Goal: Information Seeking & Learning: Learn about a topic

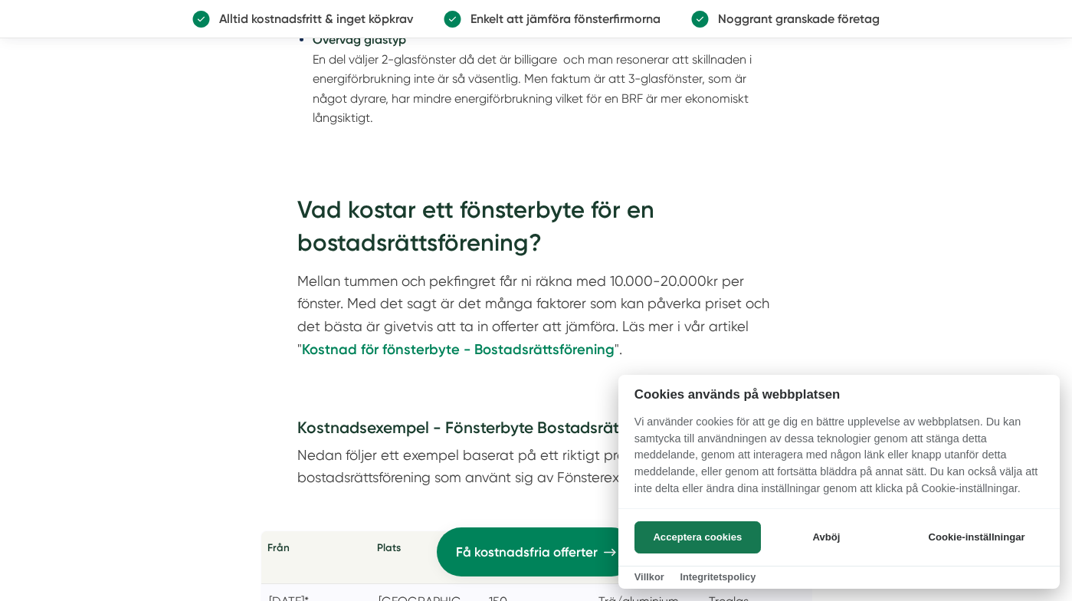
scroll to position [2964, 0]
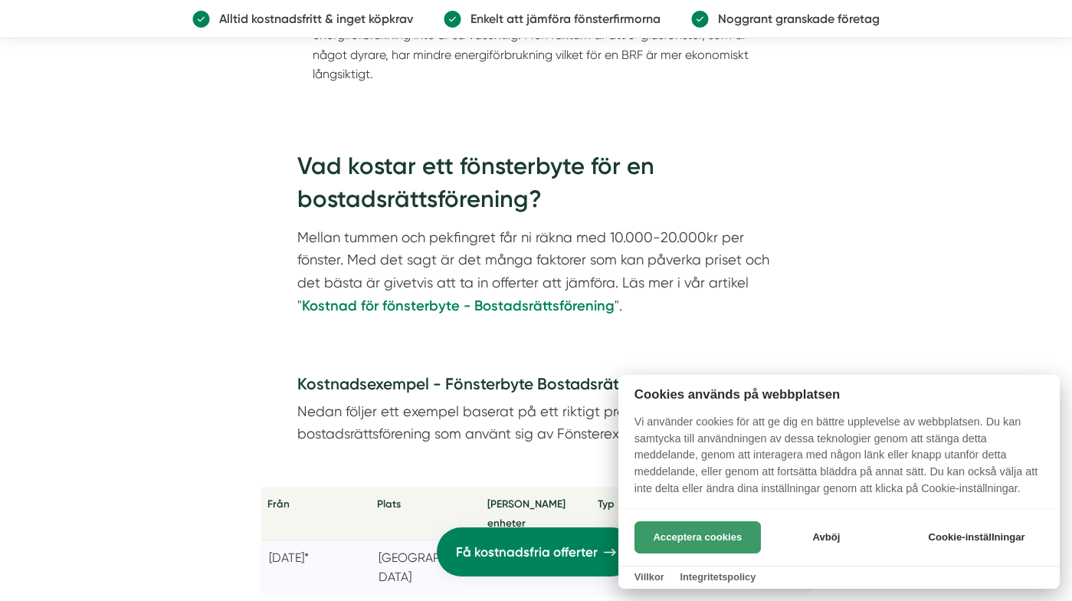
click at [717, 536] on button "Acceptera cookies" at bounding box center [698, 537] width 126 height 32
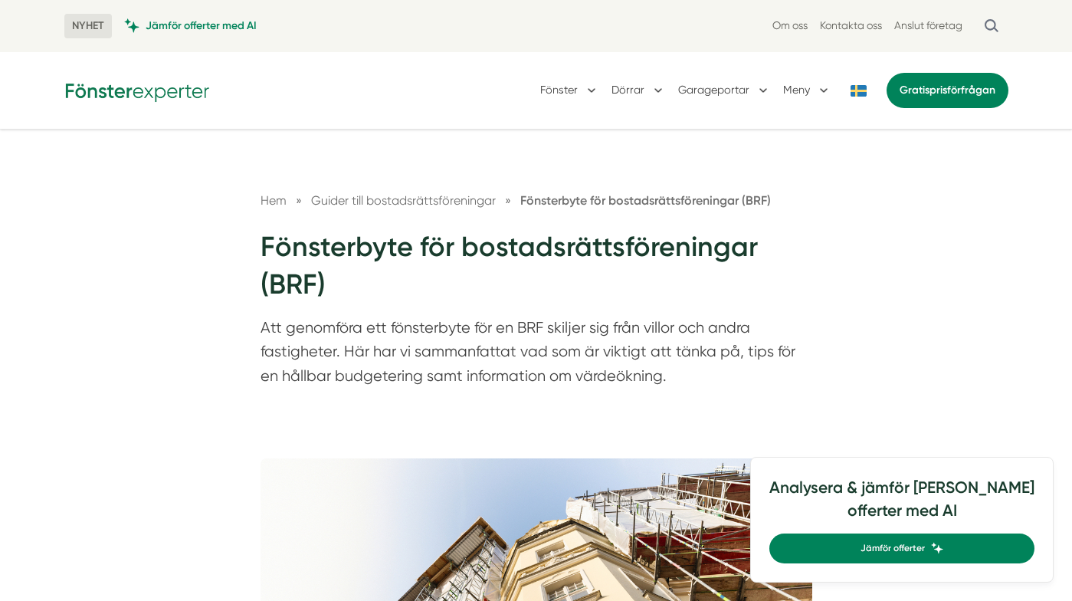
scroll to position [0, 0]
click at [211, 26] on span "Jämför offerter med AI" at bounding box center [201, 25] width 111 height 15
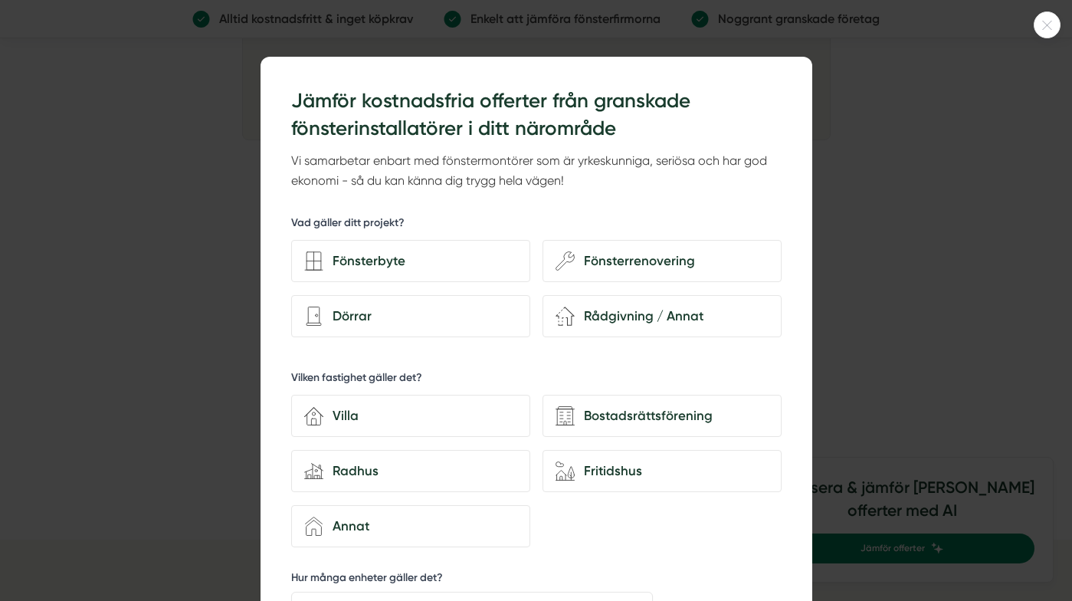
click at [1049, 26] on icon at bounding box center [1047, 25] width 25 height 9
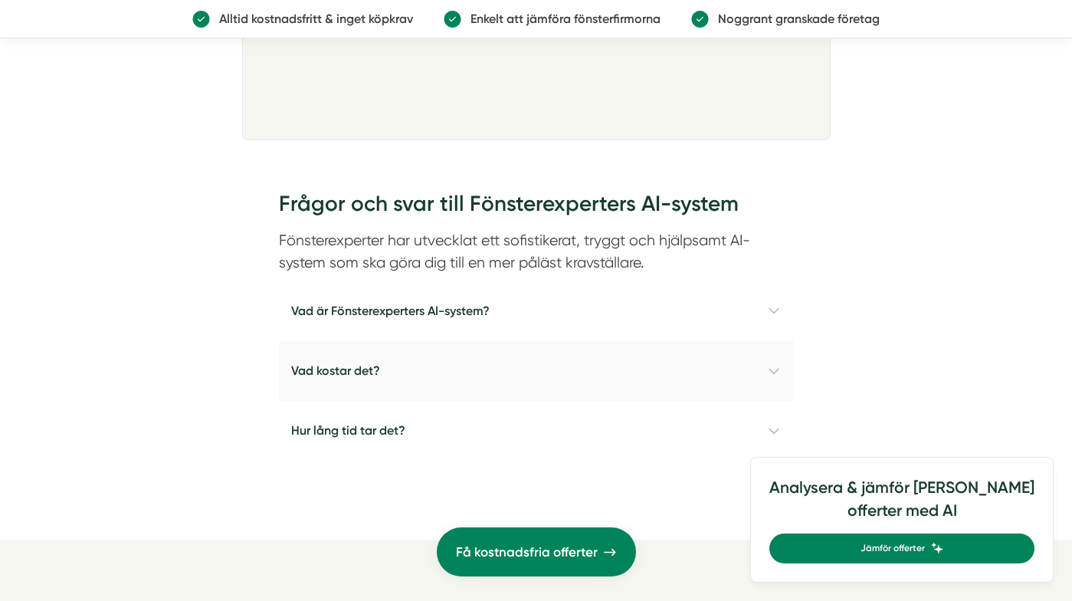
scroll to position [1341, 0]
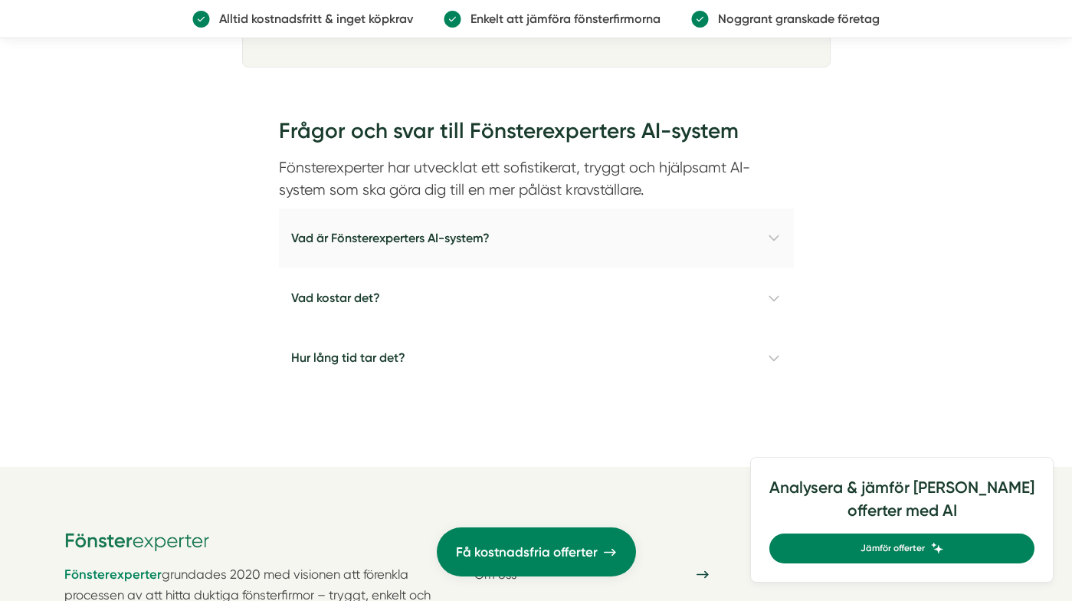
click at [506, 235] on h4 "Vad är Fönsterexperters AI-system?" at bounding box center [536, 238] width 515 height 60
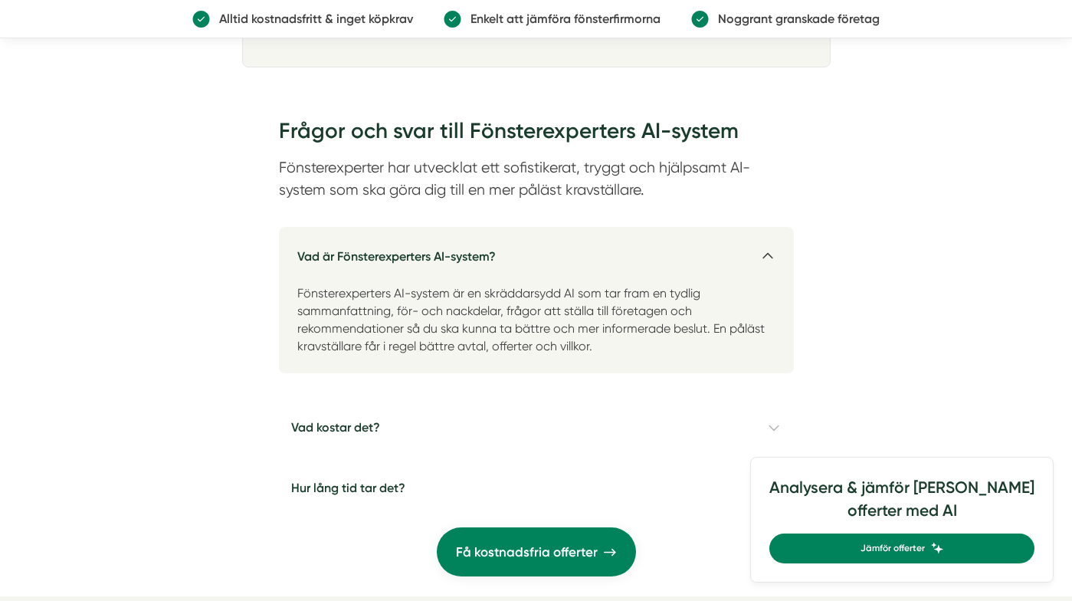
click at [462, 248] on h4 "Vad är Fönsterexperters AI-system?" at bounding box center [536, 250] width 515 height 47
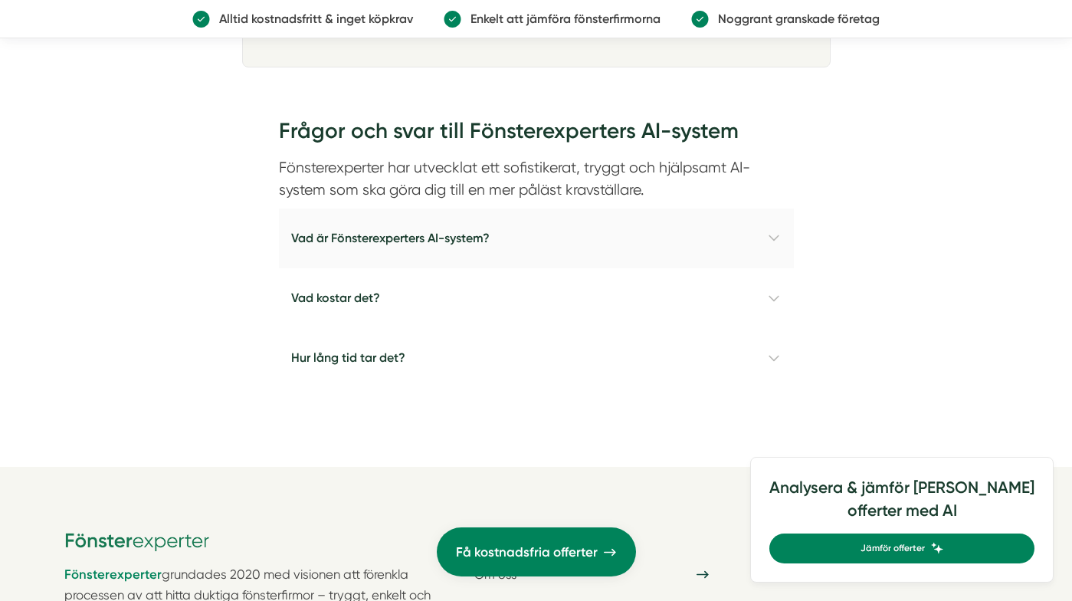
click at [462, 248] on h4 "Vad är Fönsterexperters AI-system?" at bounding box center [536, 238] width 515 height 60
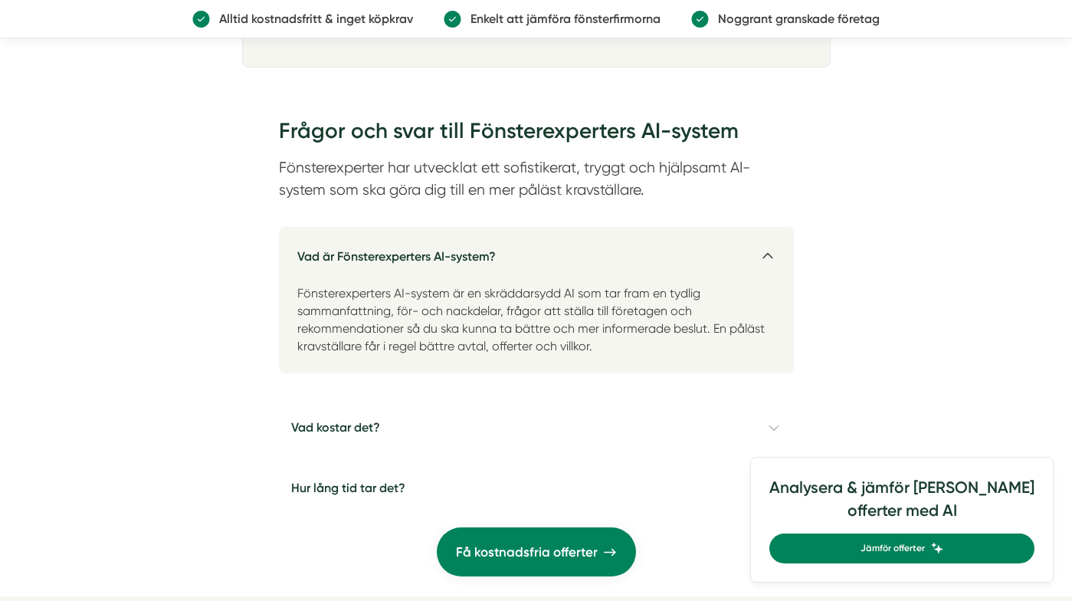
click at [462, 248] on h4 "Vad är Fönsterexperters AI-system?" at bounding box center [536, 250] width 515 height 47
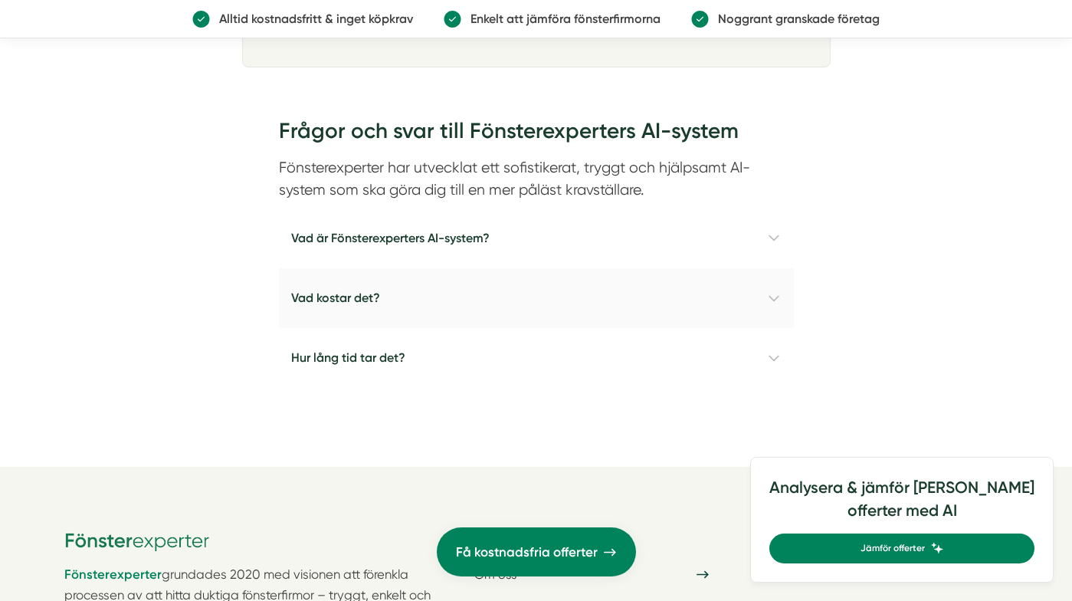
click at [397, 293] on h4 "Vad kostar det?" at bounding box center [536, 298] width 515 height 60
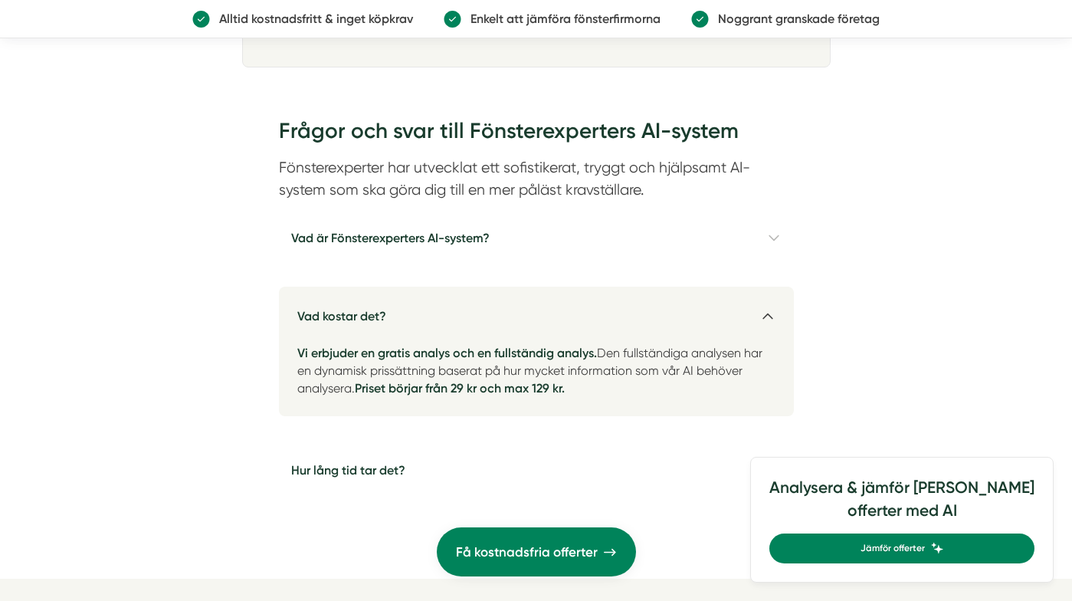
click at [390, 304] on h4 "Vad kostar det?" at bounding box center [536, 310] width 515 height 47
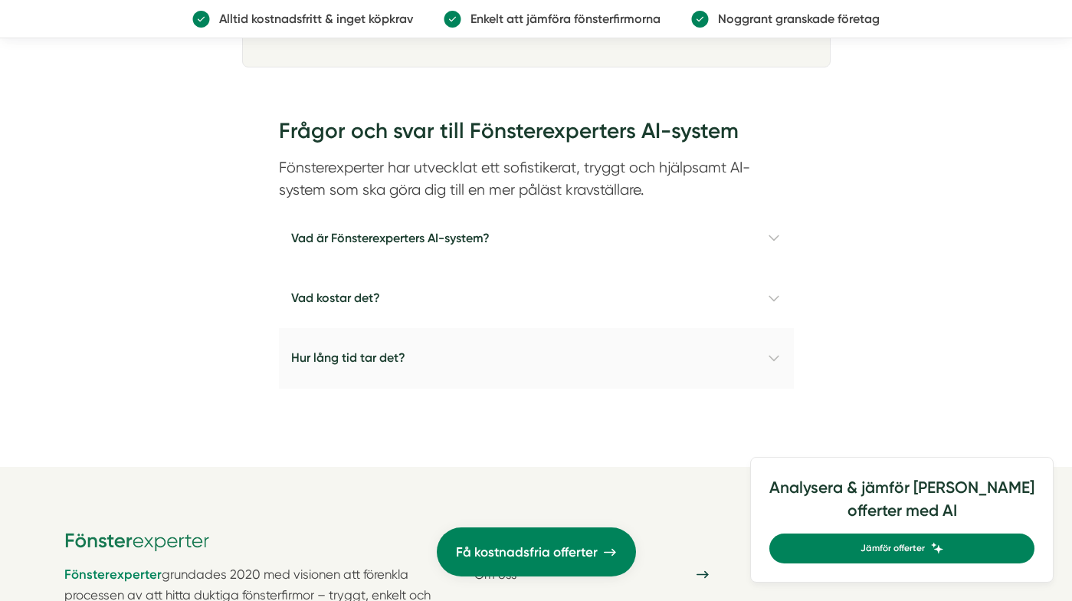
click at [379, 341] on h4 "Hur lång tid tar det?" at bounding box center [536, 358] width 515 height 60
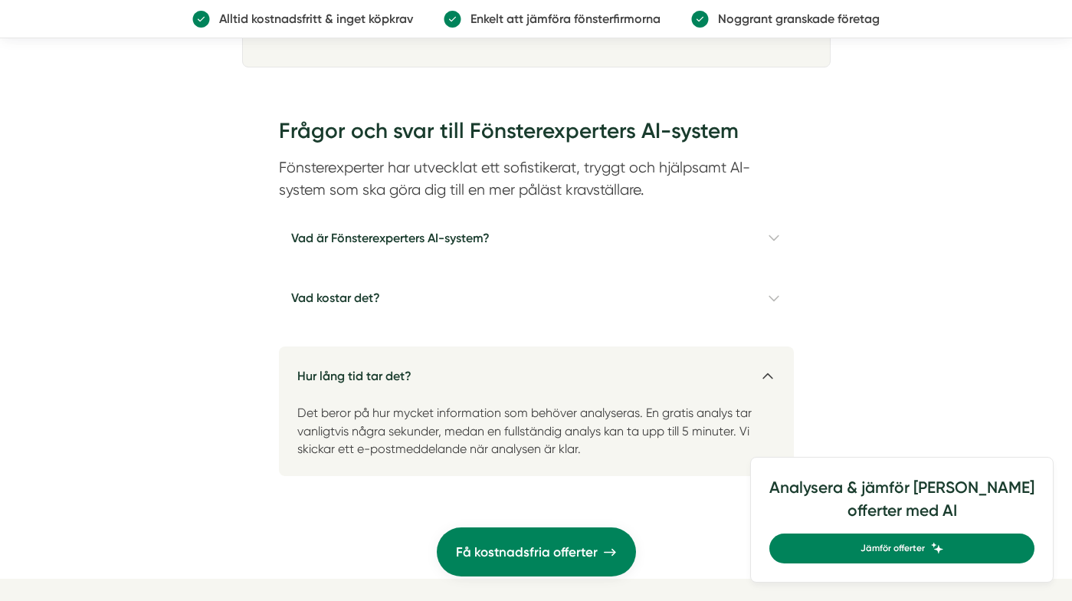
click at [376, 363] on h4 "Hur lång tid tar det?" at bounding box center [536, 369] width 515 height 47
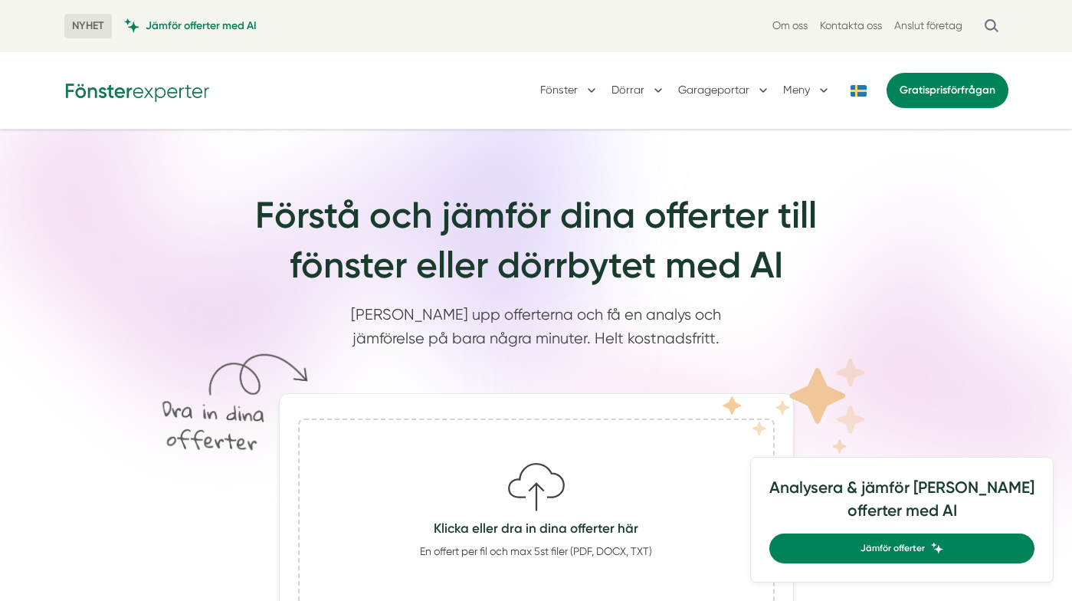
scroll to position [0, 0]
click at [935, 26] on link "Anslut företag" at bounding box center [928, 25] width 68 height 15
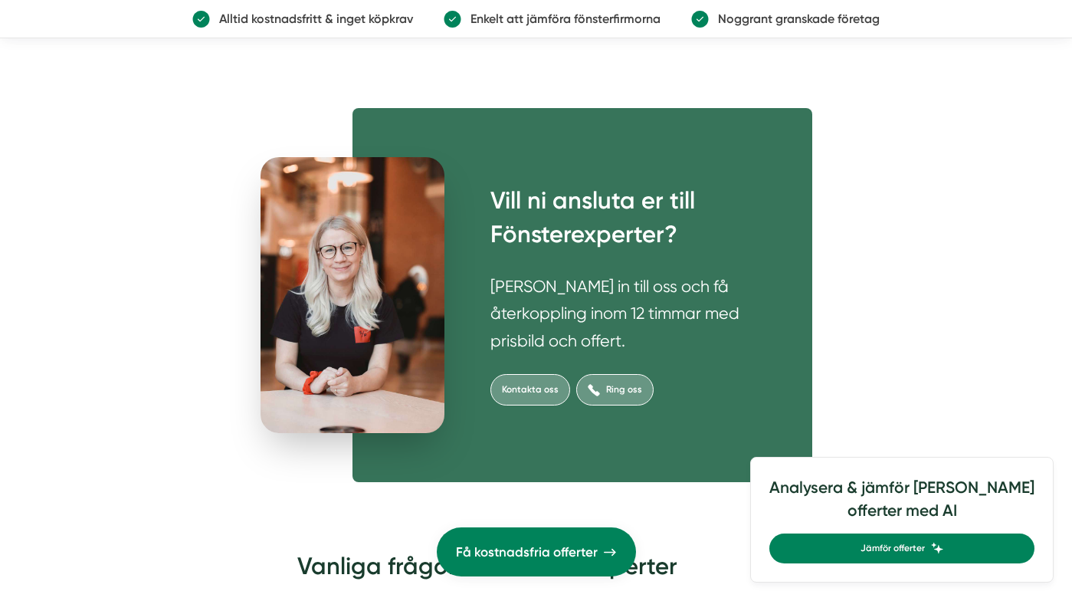
scroll to position [5594, 0]
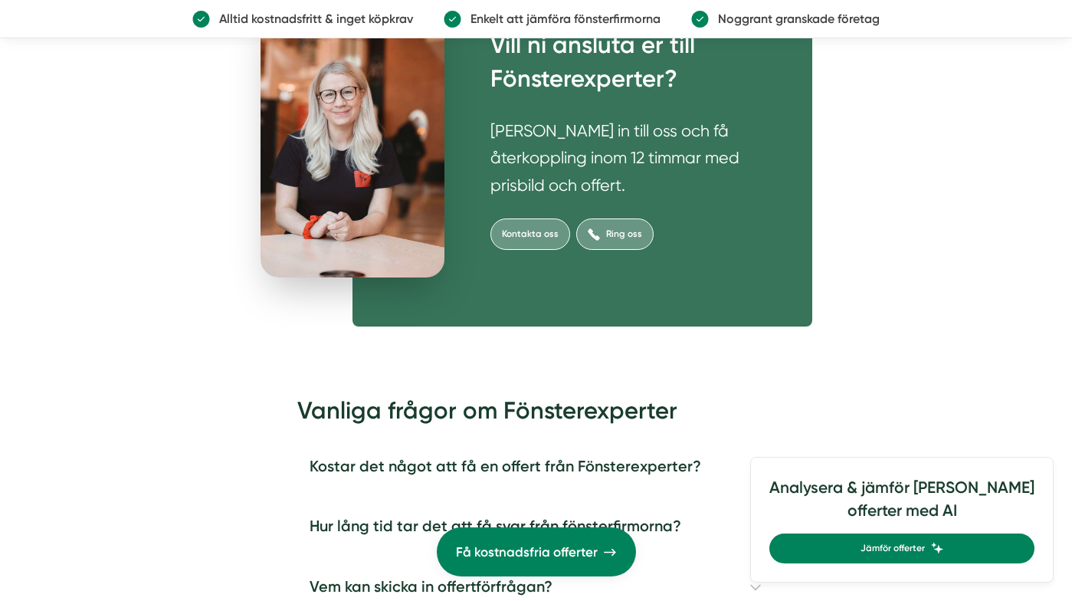
click at [340, 277] on img at bounding box center [353, 140] width 184 height 276
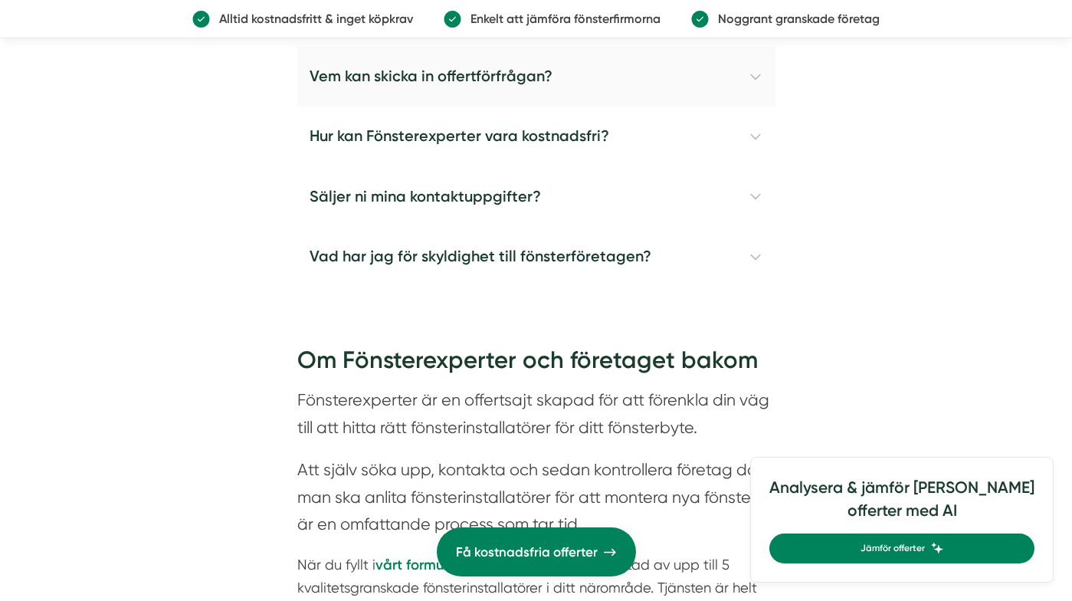
scroll to position [6110, 0]
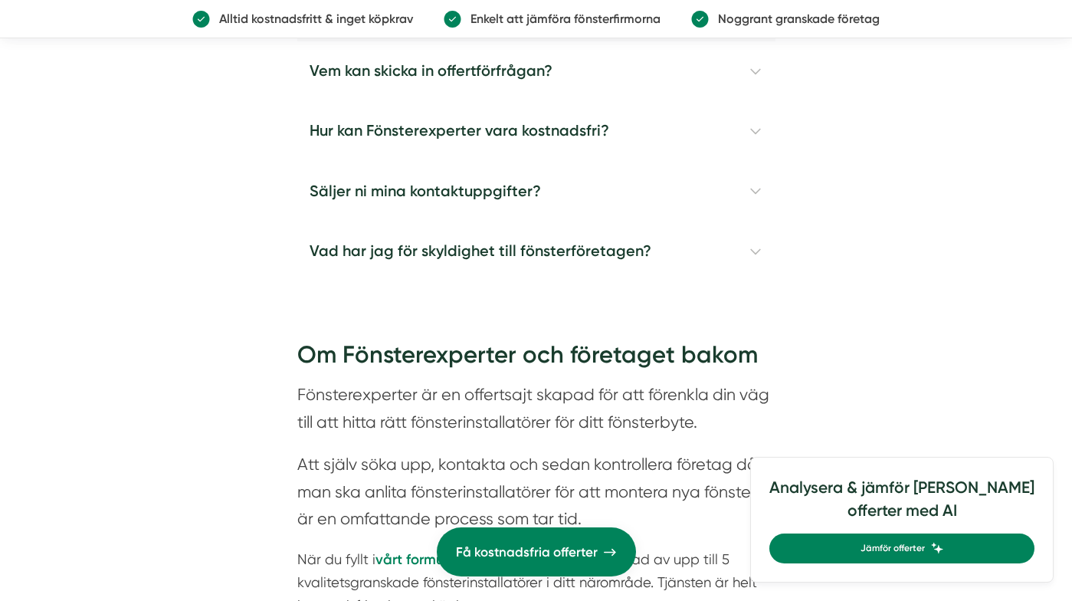
click at [755, 41] on h4 "Hur lång tid tar det att få svar från fönsterfirmorna?" at bounding box center [536, 11] width 478 height 60
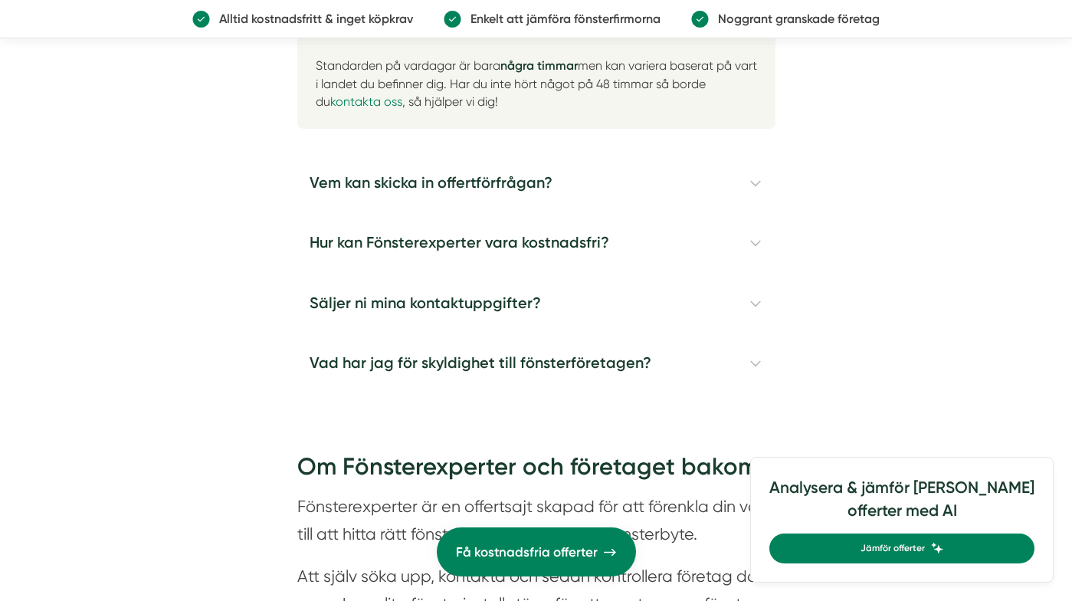
click at [755, 46] on h4 "Hur lång tid tar det att få svar från fönsterfirmorna?" at bounding box center [536, 22] width 478 height 47
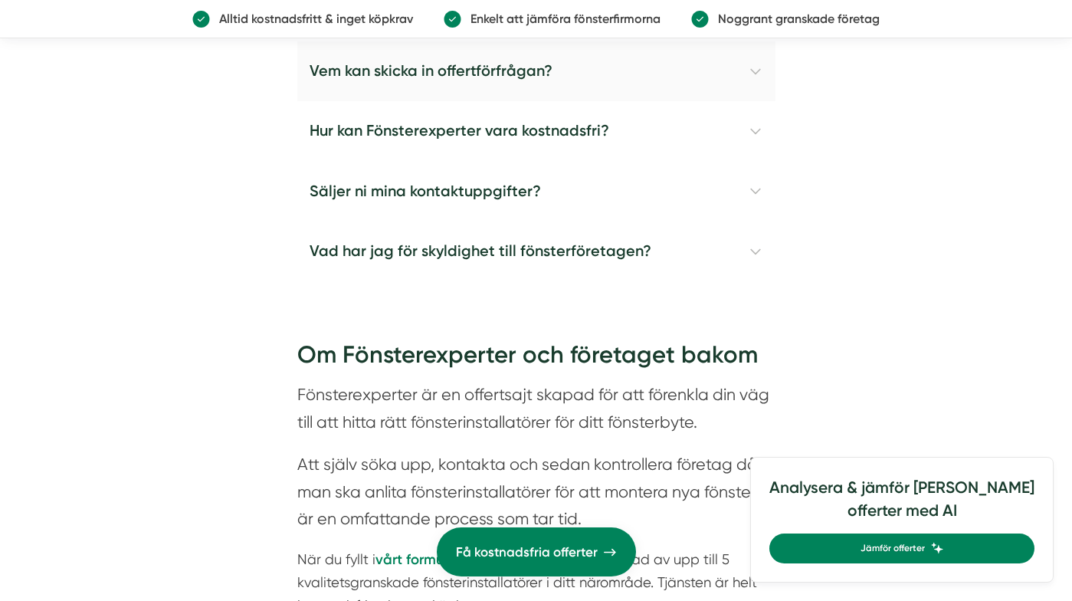
click at [753, 101] on h4 "Vem kan skicka in offertförfrågan?" at bounding box center [536, 71] width 478 height 60
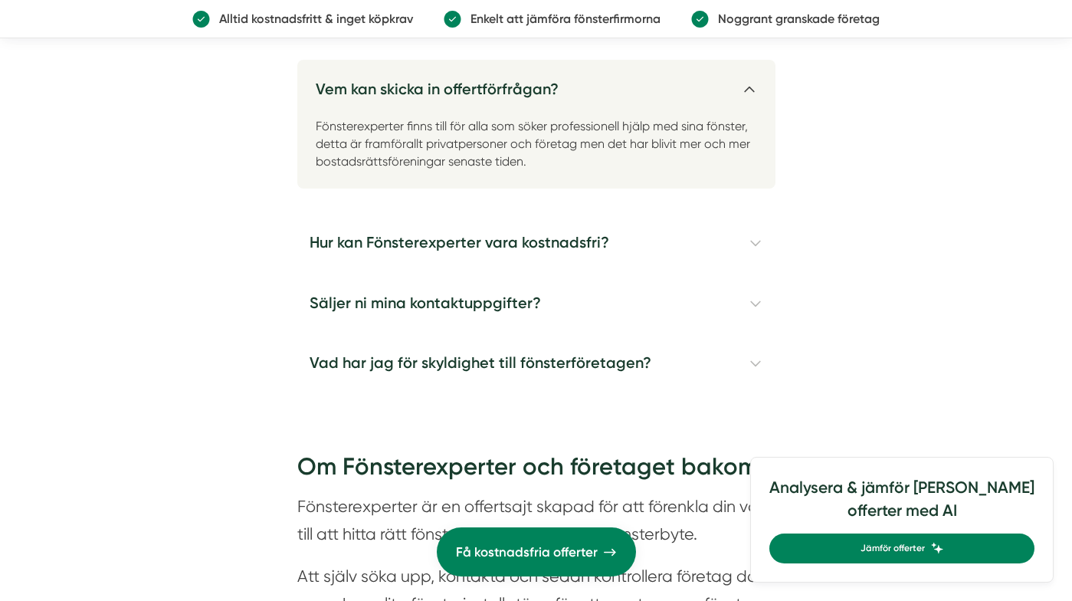
click at [753, 107] on h4 "Vem kan skicka in offertförfrågan?" at bounding box center [536, 83] width 478 height 47
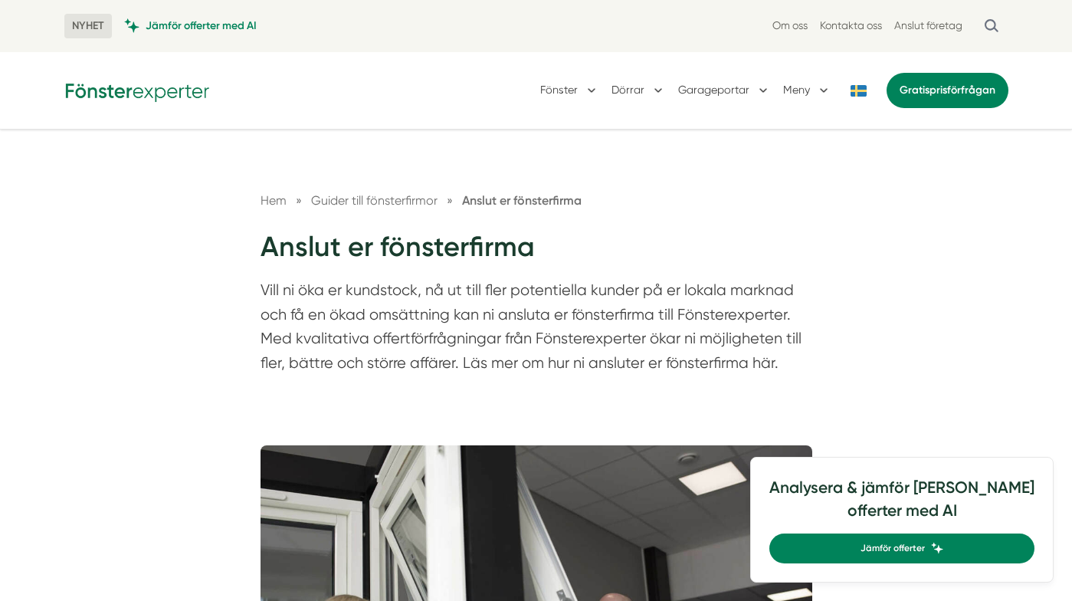
scroll to position [0, 0]
click at [707, 91] on button "Garageportar" at bounding box center [724, 91] width 93 height 40
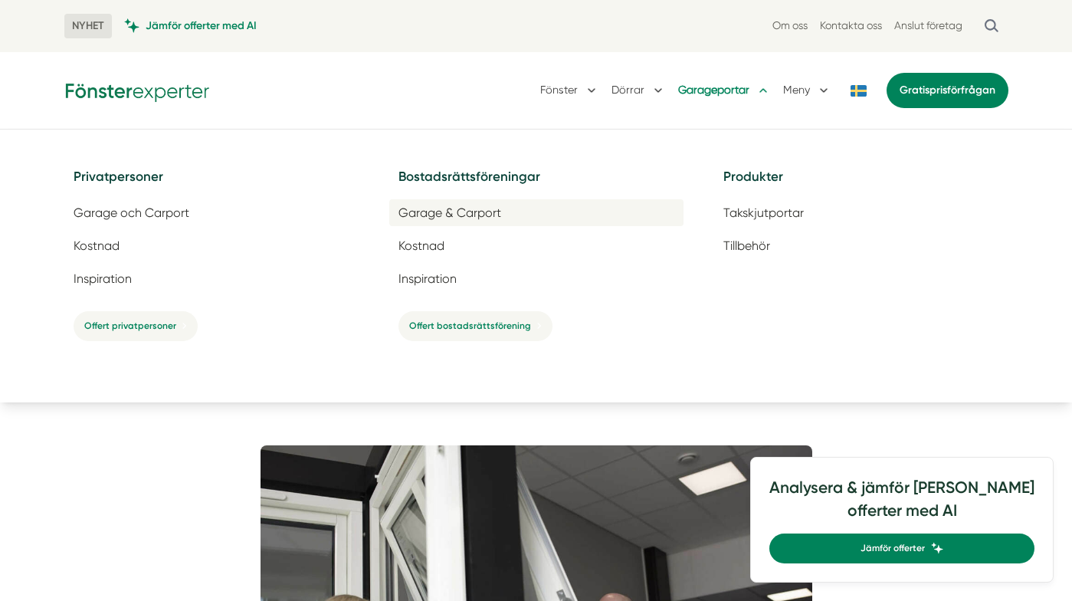
click at [450, 214] on span "Garage & Carport" at bounding box center [450, 212] width 103 height 15
